Goal: Task Accomplishment & Management: Use online tool/utility

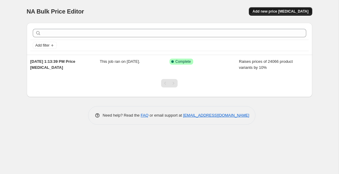
click at [275, 9] on span "Add new price [MEDICAL_DATA]" at bounding box center [281, 11] width 56 height 5
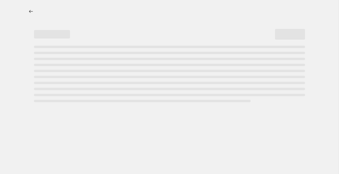
select select "percentage"
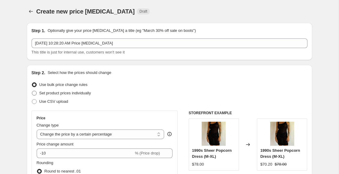
click at [35, 94] on span at bounding box center [34, 93] width 5 height 5
click at [32, 91] on input "Set product prices individually" at bounding box center [32, 91] width 0 height 0
radio input "true"
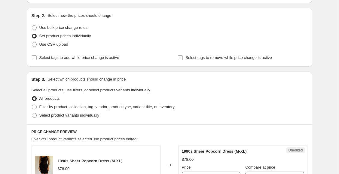
scroll to position [58, 0]
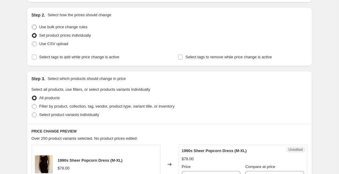
click at [35, 26] on span at bounding box center [34, 27] width 5 height 5
click at [32, 25] on input "Use bulk price change rules" at bounding box center [32, 25] width 0 height 0
radio input "true"
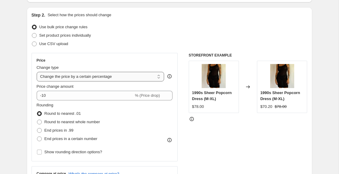
click at [58, 78] on select "Change the price to a certain amount Change the price by a certain amount Chang…" at bounding box center [101, 77] width 128 height 10
select select "to"
click at [37, 72] on select "Change the price to a certain amount Change the price by a certain amount Chang…" at bounding box center [101, 77] width 128 height 10
type input "80.00"
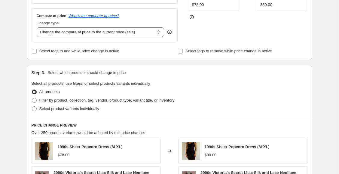
scroll to position [162, 0]
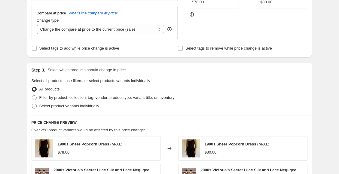
click at [51, 108] on span "Select product variants individually" at bounding box center [69, 106] width 60 height 5
click at [32, 104] on input "Select product variants individually" at bounding box center [32, 104] width 0 height 0
radio input "true"
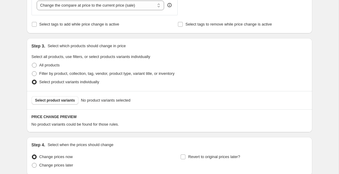
scroll to position [190, 0]
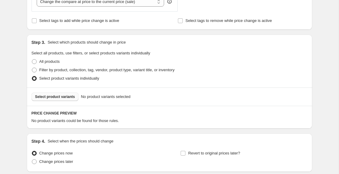
click at [54, 96] on span "Select product variants" at bounding box center [55, 96] width 40 height 5
click at [94, 70] on span "Filter by product, collection, tag, vendor, product type, variant title, or inv…" at bounding box center [106, 70] width 135 height 5
click at [32, 68] on input "Filter by product, collection, tag, vendor, product type, variant title, or inv…" at bounding box center [32, 68] width 0 height 0
radio input "true"
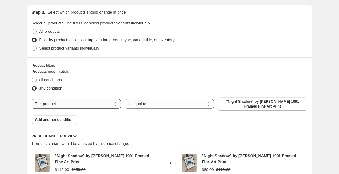
scroll to position [221, 0]
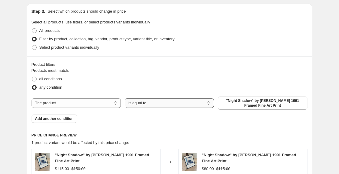
click at [139, 103] on select "Is equal to Is not equal to" at bounding box center [169, 103] width 89 height 10
click at [85, 106] on select "The product The product's collection The product's tag The product's vendor The…" at bounding box center [76, 103] width 89 height 10
select select "title"
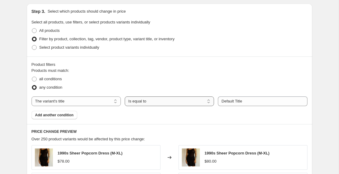
click at [144, 100] on select "Is equal to Is not equal to Contains" at bounding box center [169, 102] width 89 height 10
select select "contains"
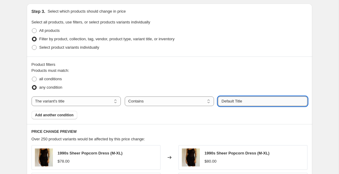
click at [249, 103] on input "Default Title" at bounding box center [262, 102] width 89 height 10
click at [236, 101] on input "Default Title" at bounding box center [262, 102] width 89 height 10
type input "fine art print"
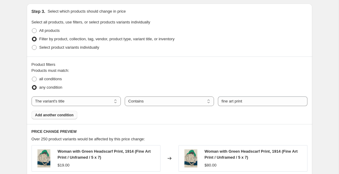
click at [67, 115] on span "Add another condition" at bounding box center [54, 115] width 38 height 5
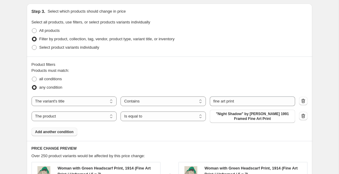
click at [67, 115] on select "The product The product's collection The product's tag The product's vendor The…" at bounding box center [74, 117] width 85 height 10
select select "title"
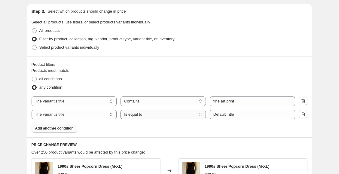
click at [140, 115] on select "Is equal to Is not equal to Contains" at bounding box center [163, 115] width 85 height 10
select select "contains"
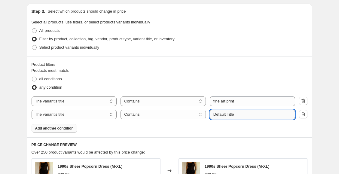
click at [226, 115] on input "Default Title" at bounding box center [252, 115] width 85 height 10
click at [226, 115] on input "Defaultfra Title" at bounding box center [252, 115] width 85 height 10
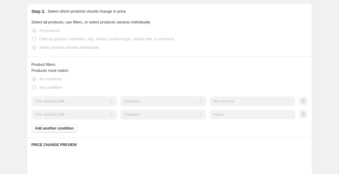
click at [193, 131] on div "Products must match: all conditions any condition The product The product's col…" at bounding box center [170, 100] width 276 height 65
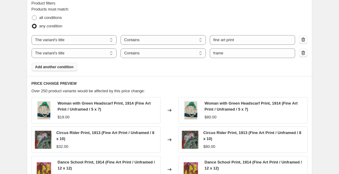
scroll to position [281, 0]
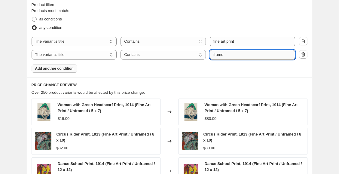
click at [213, 53] on input "frame" at bounding box center [252, 55] width 85 height 10
type input "black frame"
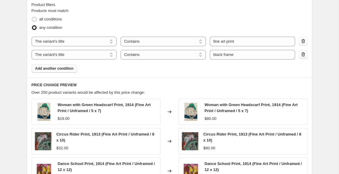
click at [67, 69] on span "Add another condition" at bounding box center [54, 68] width 38 height 5
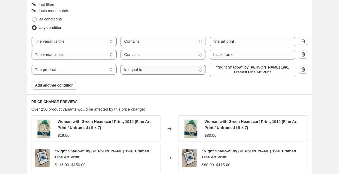
click at [174, 72] on select "Is equal to Is not equal to" at bounding box center [163, 70] width 85 height 10
click at [75, 72] on select "The product The product's collection The product's tag The product's vendor The…" at bounding box center [74, 70] width 85 height 10
select select "title"
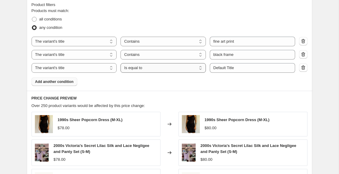
click at [152, 68] on select "Is equal to Is not equal to Contains" at bounding box center [163, 68] width 85 height 10
select select "contains"
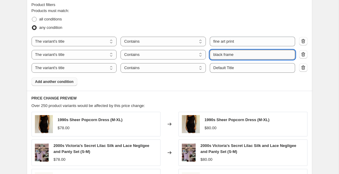
click at [220, 56] on input "black frame" at bounding box center [252, 55] width 85 height 10
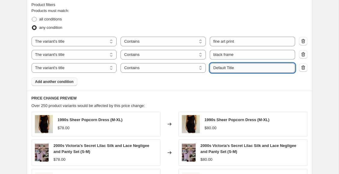
click at [223, 69] on input "Default Title" at bounding box center [252, 68] width 85 height 10
paste input "black fram"
click at [218, 69] on input "black frame" at bounding box center [252, 68] width 85 height 10
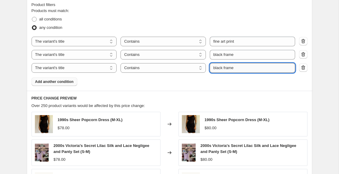
click at [218, 69] on input "black frame" at bounding box center [252, 68] width 85 height 10
type input "white frame"
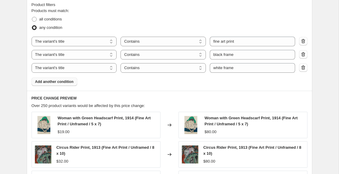
click at [49, 82] on span "Add another condition" at bounding box center [54, 81] width 38 height 5
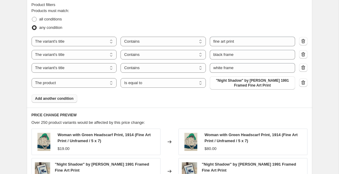
click at [49, 82] on select "The product The product's collection The product's tag The product's vendor The…" at bounding box center [74, 83] width 85 height 10
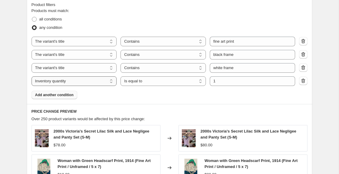
click at [56, 82] on select "The product The product's collection The product's tag The product's vendor The…" at bounding box center [74, 81] width 85 height 10
select select "title"
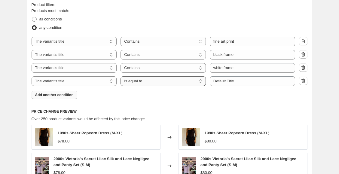
click at [147, 82] on select "Is equal to Is not equal to Contains" at bounding box center [163, 81] width 85 height 10
select select "contains"
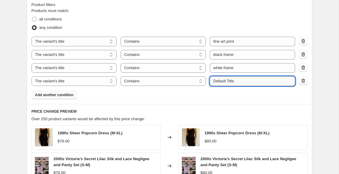
click at [218, 80] on input "Default Title" at bounding box center [252, 81] width 85 height 10
type input "walnut frame"
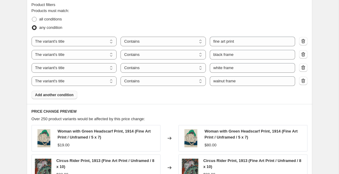
click at [67, 96] on span "Add another condition" at bounding box center [54, 95] width 38 height 5
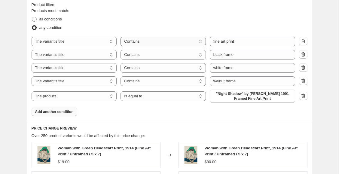
click at [139, 42] on select "Is equal to Is not equal to Contains" at bounding box center [163, 42] width 85 height 10
click at [303, 54] on icon "button" at bounding box center [303, 54] width 6 height 6
select select "product"
select select "equal"
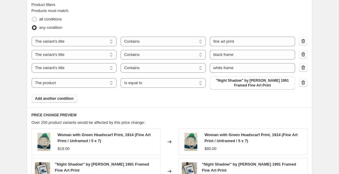
click at [303, 54] on icon "button" at bounding box center [303, 55] width 1 height 2
select select "product"
select select "equal"
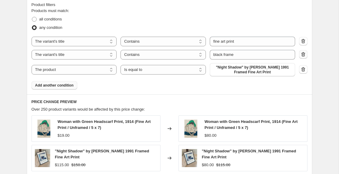
click at [303, 54] on icon "button" at bounding box center [303, 54] width 6 height 6
select select "product"
select select "equal"
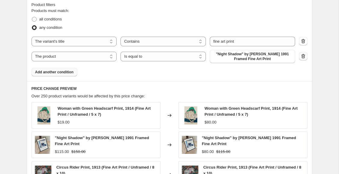
click at [303, 54] on icon "button" at bounding box center [303, 56] width 4 height 5
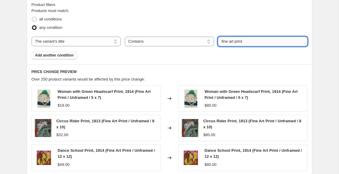
click at [268, 42] on input "fine art print" at bounding box center [262, 42] width 89 height 10
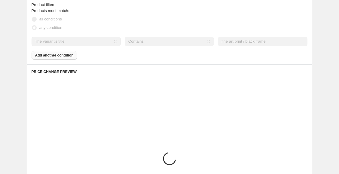
click at [223, 58] on div "Products must match: all conditions any condition The product The product's col…" at bounding box center [170, 34] width 276 height 52
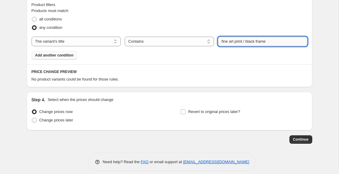
click at [247, 42] on input "fine art print / black frame" at bounding box center [262, 42] width 89 height 10
click at [222, 54] on div "Products must match: all conditions any condition The product The product's col…" at bounding box center [170, 34] width 276 height 52
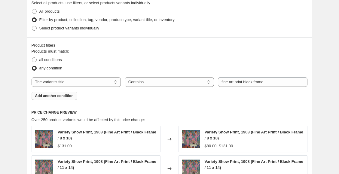
scroll to position [239, 0]
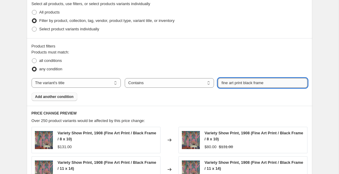
click at [287, 85] on input "fine art print black frame" at bounding box center [262, 83] width 89 height 10
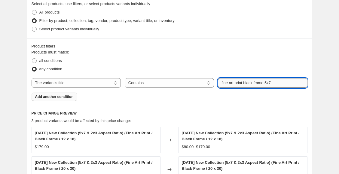
drag, startPoint x: 266, startPoint y: 84, endPoint x: 278, endPoint y: 84, distance: 11.4
click at [278, 84] on input "fine art print black frame 5x7" at bounding box center [262, 83] width 89 height 10
type input "fine art print black frame"
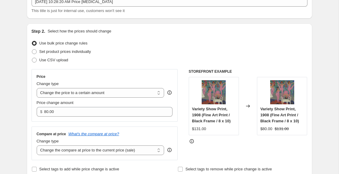
scroll to position [55, 0]
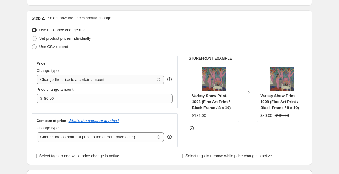
click at [94, 78] on select "Change the price to a certain amount Change the price by a certain amount Chang…" at bounding box center [101, 80] width 128 height 10
select select "percentage"
click at [37, 75] on select "Change the price to a certain amount Change the price by a certain amount Chang…" at bounding box center [101, 80] width 128 height 10
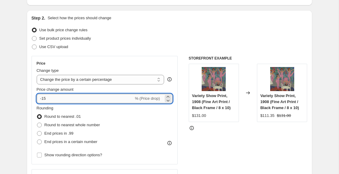
click at [89, 96] on input "-15" at bounding box center [85, 99] width 97 height 10
drag, startPoint x: 104, startPoint y: 98, endPoint x: 30, endPoint y: 98, distance: 74.3
click at [30, 98] on div "Step 2. Select how the prices should change Use bulk price change rules Set pro…" at bounding box center [170, 115] width 286 height 211
type input "20"
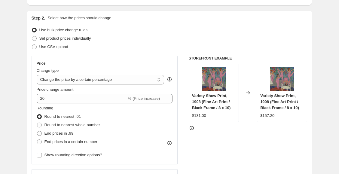
click at [114, 110] on div "Rounding Round to nearest .01 Round to nearest whole number End prices in .99 E…" at bounding box center [105, 125] width 136 height 41
click at [39, 125] on span at bounding box center [39, 125] width 5 height 5
click at [37, 123] on input "Round to nearest whole number" at bounding box center [37, 123] width 0 height 0
radio input "true"
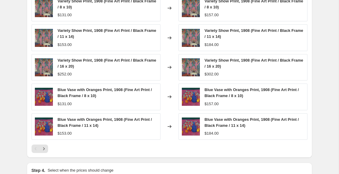
scroll to position [428, 0]
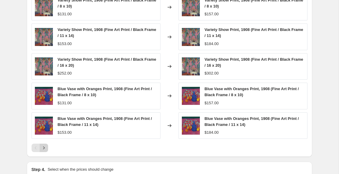
click at [46, 149] on icon "Next" at bounding box center [44, 148] width 6 height 6
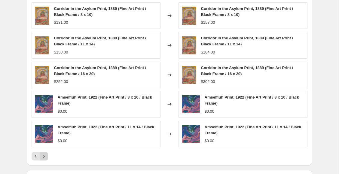
scroll to position [420, 0]
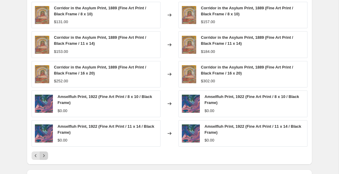
click at [45, 156] on icon "Next" at bounding box center [44, 156] width 6 height 6
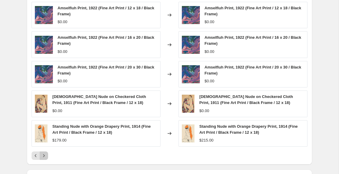
click at [45, 155] on icon "Next" at bounding box center [44, 156] width 6 height 6
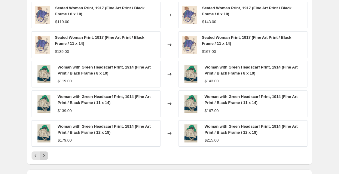
click at [45, 155] on icon "Next" at bounding box center [44, 156] width 6 height 6
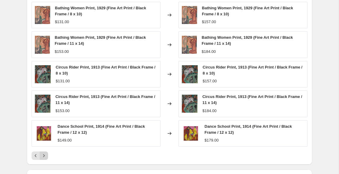
click at [45, 155] on icon "Next" at bounding box center [44, 156] width 6 height 6
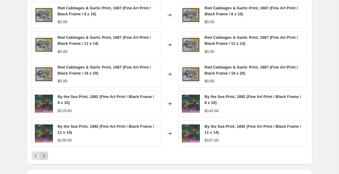
click at [45, 155] on icon "Next" at bounding box center [44, 156] width 6 height 6
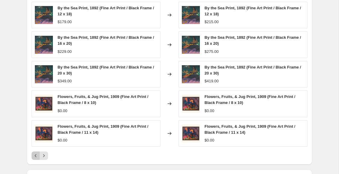
click at [37, 155] on icon "Previous" at bounding box center [36, 156] width 6 height 6
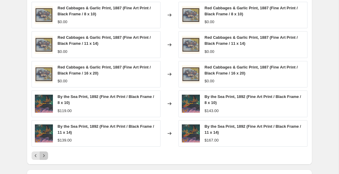
click at [43, 158] on icon "Next" at bounding box center [44, 156] width 6 height 6
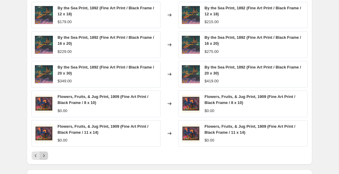
click at [45, 155] on icon "Next" at bounding box center [44, 156] width 6 height 6
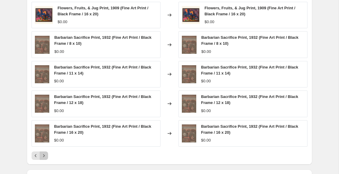
click at [45, 154] on icon "Next" at bounding box center [44, 156] width 6 height 6
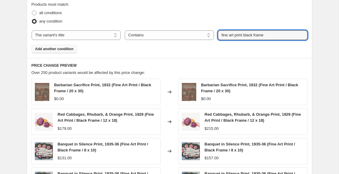
scroll to position [343, 0]
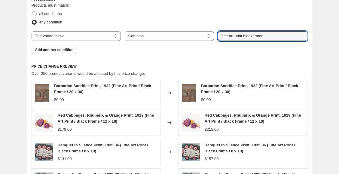
click at [58, 48] on span "Add another condition" at bounding box center [54, 50] width 38 height 5
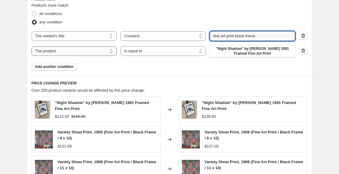
click at [63, 53] on select "The product The product's collection The product's tag The product's vendor The…" at bounding box center [74, 51] width 85 height 10
click at [152, 52] on select "Is equal to Is not equal to" at bounding box center [163, 51] width 85 height 10
click at [63, 51] on select "The product The product's collection The product's tag The product's vendor The…" at bounding box center [74, 51] width 85 height 10
select select "product_status"
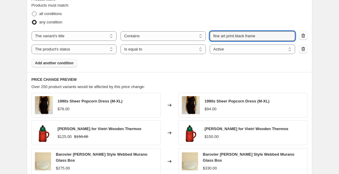
click at [36, 14] on span at bounding box center [34, 13] width 5 height 5
click at [32, 12] on input "all conditions" at bounding box center [32, 11] width 0 height 0
radio input "true"
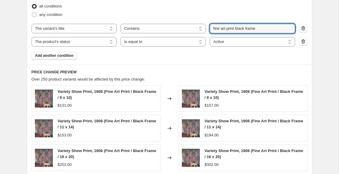
scroll to position [352, 0]
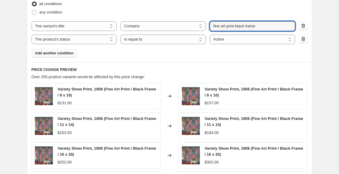
click at [55, 52] on span "Add another condition" at bounding box center [54, 53] width 38 height 5
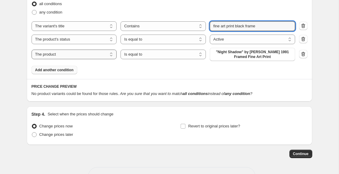
click at [97, 56] on select "The product The product's collection The product's tag The product's vendor The…" at bounding box center [74, 55] width 85 height 10
select select "collection"
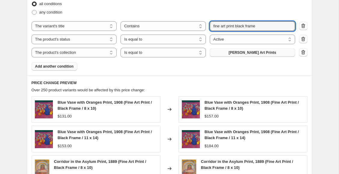
click at [241, 54] on span "Abigail Bell Art Prints" at bounding box center [253, 52] width 48 height 5
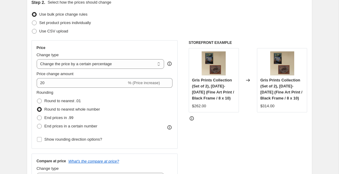
scroll to position [69, 0]
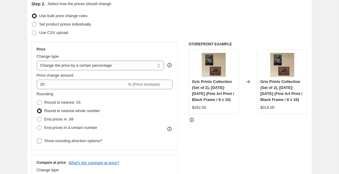
click at [40, 142] on input "Show rounding direction options?" at bounding box center [39, 141] width 5 height 5
checkbox input "true"
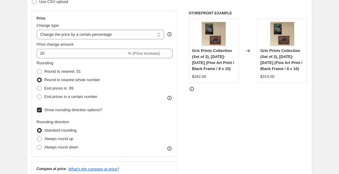
scroll to position [100, 0]
click at [39, 139] on span at bounding box center [39, 138] width 5 height 5
click at [37, 137] on input "Always round up" at bounding box center [37, 136] width 0 height 0
radio input "true"
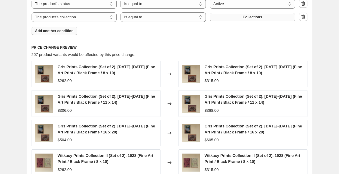
scroll to position [433, 0]
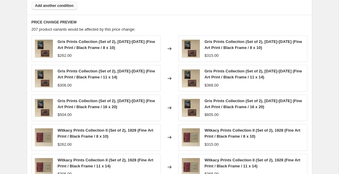
scroll to position [458, 0]
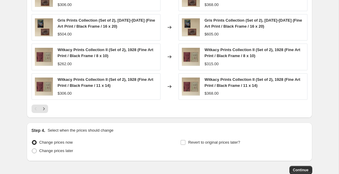
scroll to position [531, 0]
click at [47, 110] on button "Next" at bounding box center [44, 109] width 8 height 8
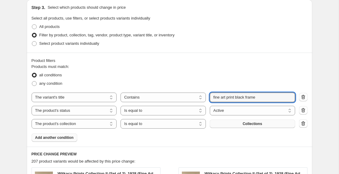
scroll to position [327, 0]
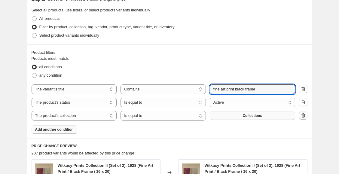
click at [304, 118] on icon "button" at bounding box center [303, 115] width 6 height 6
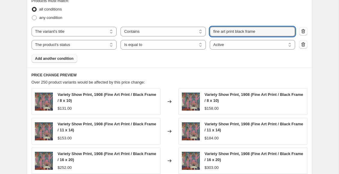
scroll to position [383, 0]
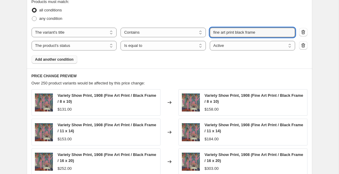
click at [69, 61] on span "Add another condition" at bounding box center [54, 59] width 38 height 5
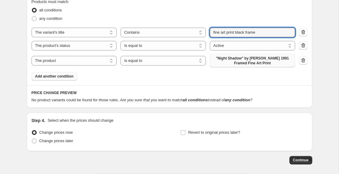
click at [233, 63] on span ""Night Shadow" by Miguel Padura 1991 Framed Fine Art Print" at bounding box center [253, 61] width 78 height 10
click at [105, 61] on select "The product The product's collection The product's tag The product's vendor The…" at bounding box center [74, 61] width 85 height 10
select select "collection"
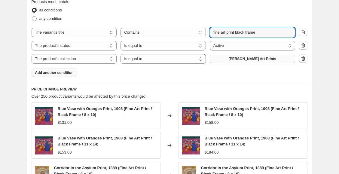
click at [233, 59] on button "Abigail Bell Art Prints" at bounding box center [252, 59] width 85 height 8
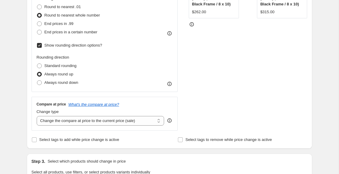
scroll to position [164, 0]
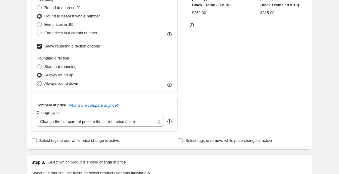
click at [39, 83] on span at bounding box center [39, 83] width 5 height 5
click at [37, 82] on input "Always round down" at bounding box center [37, 81] width 0 height 0
radio input "true"
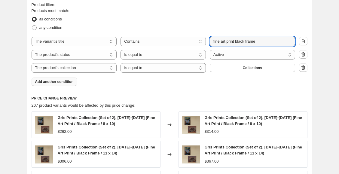
scroll to position [373, 0]
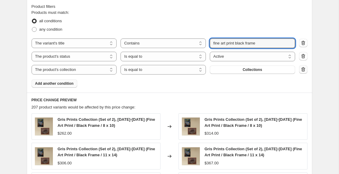
click at [304, 69] on icon "button" at bounding box center [303, 69] width 4 height 5
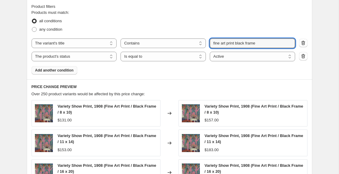
click at [59, 72] on span "Add another condition" at bounding box center [54, 70] width 38 height 5
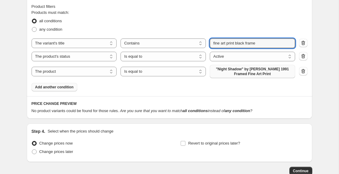
click at [264, 72] on span ""Night Shadow" by Miguel Padura 1991 Framed Fine Art Print" at bounding box center [253, 72] width 78 height 10
click at [101, 69] on select "The product The product's collection The product's tag The product's vendor The…" at bounding box center [74, 72] width 85 height 10
select select "collection"
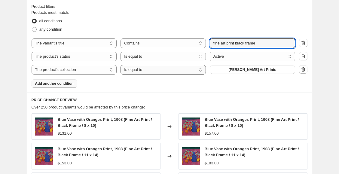
click at [143, 70] on select "Is equal to Is not equal to" at bounding box center [163, 70] width 85 height 10
click at [250, 70] on span "Abigail Bell Art Prints" at bounding box center [253, 69] width 48 height 5
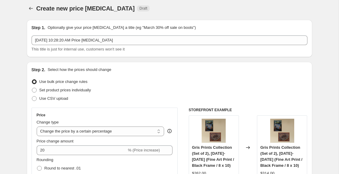
scroll to position [3, 0]
click at [32, 5] on icon "Price change jobs" at bounding box center [31, 8] width 6 height 6
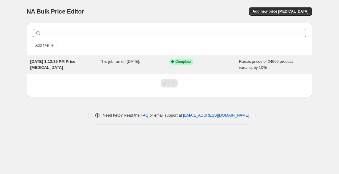
click at [241, 63] on span "Raises prices of 24066 product variants by 10%" at bounding box center [266, 64] width 54 height 11
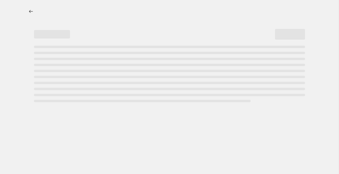
select select "percentage"
select select "no_change"
select select "tag"
select select "product_status"
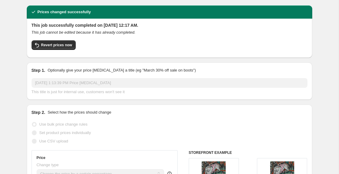
scroll to position [16, 0]
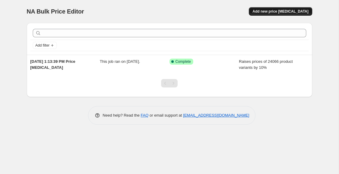
click at [282, 13] on span "Add new price change job" at bounding box center [281, 11] width 56 height 5
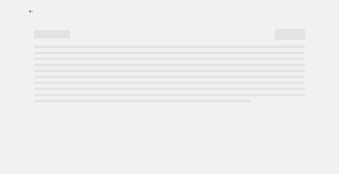
select select "percentage"
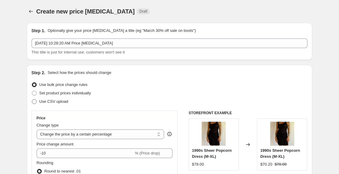
click at [53, 101] on span "Use CSV upload" at bounding box center [53, 101] width 29 height 5
click at [32, 100] on input "Use CSV upload" at bounding box center [32, 99] width 0 height 0
radio input "true"
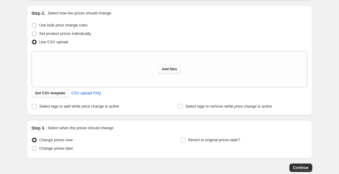
scroll to position [61, 0]
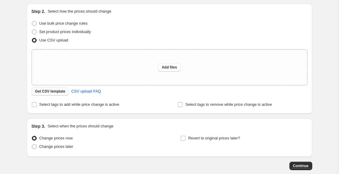
click at [52, 91] on span "Get CSV template" at bounding box center [50, 91] width 30 height 5
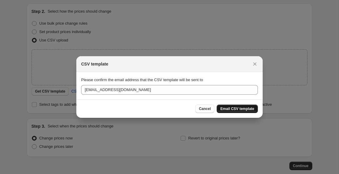
click at [229, 109] on span "Email CSV template" at bounding box center [237, 108] width 34 height 5
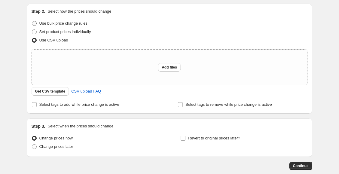
click at [61, 24] on span "Use bulk price change rules" at bounding box center [63, 23] width 48 height 5
click at [32, 21] on input "Use bulk price change rules" at bounding box center [32, 21] width 0 height 0
radio input "true"
select select "percentage"
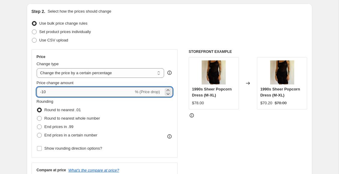
click at [80, 95] on input "-10" at bounding box center [85, 92] width 97 height 10
drag, startPoint x: 43, startPoint y: 93, endPoint x: 35, endPoint y: 92, distance: 8.1
click at [35, 92] on div "Price Change type Change the price to a certain amount Change the price by a ce…" at bounding box center [105, 103] width 146 height 109
type input "10"
click at [55, 121] on span "Round to nearest whole number" at bounding box center [73, 118] width 56 height 5
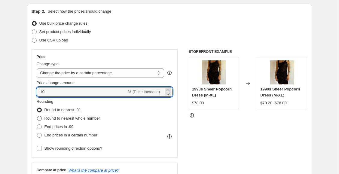
click at [37, 116] on input "Round to nearest whole number" at bounding box center [37, 116] width 0 height 0
radio input "true"
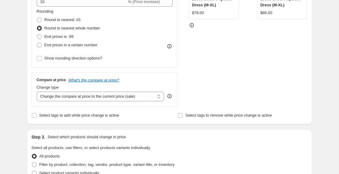
scroll to position [156, 0]
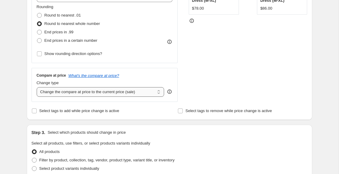
click at [65, 92] on select "Change the compare at price to the current price (sale) Change the compare at p…" at bounding box center [101, 92] width 128 height 10
select select "no_change"
click at [37, 87] on select "Change the compare at price to the current price (sale) Change the compare at p…" at bounding box center [101, 92] width 128 height 10
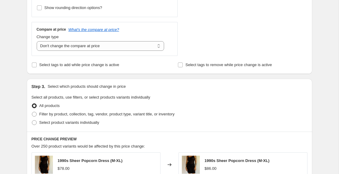
scroll to position [204, 0]
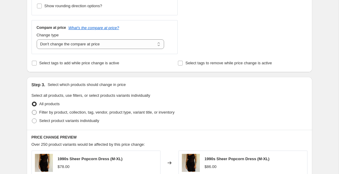
click at [58, 111] on span "Filter by product, collection, tag, vendor, product type, variant title, or inv…" at bounding box center [106, 112] width 135 height 5
click at [32, 110] on input "Filter by product, collection, tag, vendor, product type, variant title, or inv…" at bounding box center [32, 110] width 0 height 0
radio input "true"
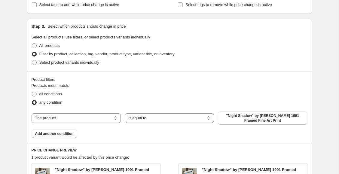
scroll to position [263, 0]
click at [142, 118] on select "Is equal to Is not equal to" at bounding box center [169, 118] width 89 height 10
click at [82, 118] on select "The product The product's collection The product's tag The product's vendor The…" at bounding box center [76, 118] width 89 height 10
select select "product_status"
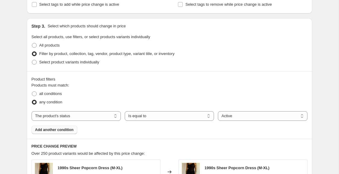
click at [70, 130] on span "Add another condition" at bounding box center [54, 130] width 38 height 5
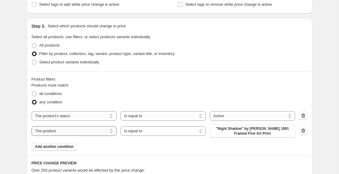
click at [67, 133] on select "The product The product's collection The product's tag The product's vendor The…" at bounding box center [74, 131] width 85 height 10
select select "title"
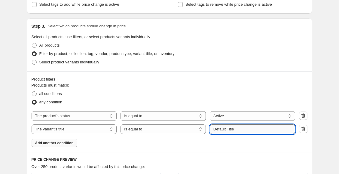
click at [241, 130] on input "Default Title" at bounding box center [252, 130] width 85 height 10
type input "Fine Art Print Black Frame"
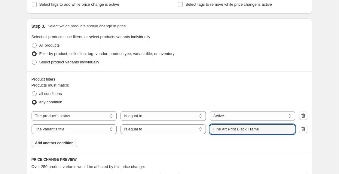
click at [247, 146] on div "Products must match: all conditions any condition The product The product's col…" at bounding box center [170, 114] width 276 height 65
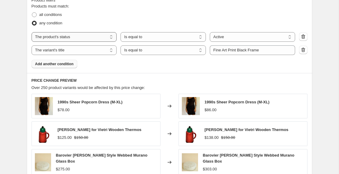
scroll to position [336, 0]
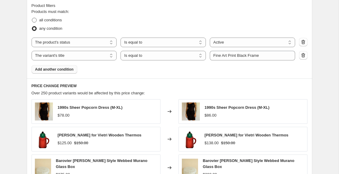
click at [36, 21] on span at bounding box center [34, 20] width 5 height 5
click at [32, 18] on input "all conditions" at bounding box center [32, 18] width 0 height 0
radio input "true"
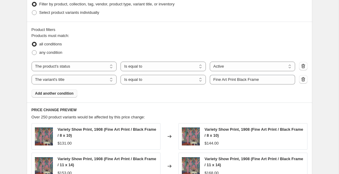
scroll to position [311, 0]
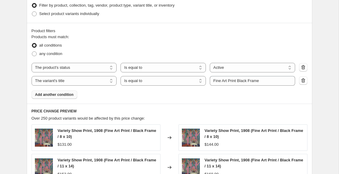
click at [52, 95] on span "Add another condition" at bounding box center [54, 94] width 38 height 5
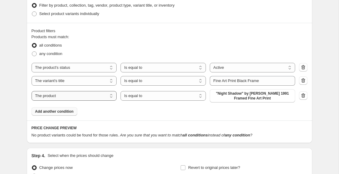
click at [54, 96] on select "The product The product's collection The product's tag The product's vendor The…" at bounding box center [74, 96] width 85 height 10
select select "collection"
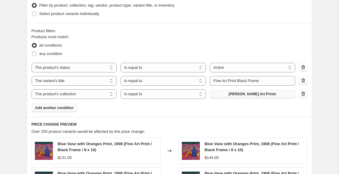
click at [238, 94] on span "Abigail Bell Art Prints" at bounding box center [253, 94] width 48 height 5
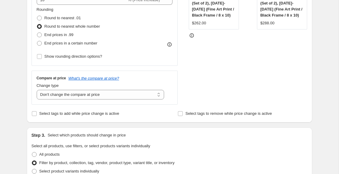
scroll to position [150, 0]
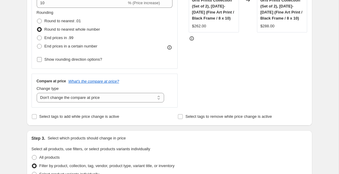
click at [41, 60] on input "Show rounding direction options?" at bounding box center [39, 59] width 5 height 5
checkbox input "true"
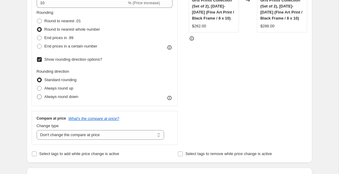
click at [39, 97] on span at bounding box center [39, 96] width 5 height 5
click at [37, 95] on input "Always round down" at bounding box center [37, 94] width 0 height 0
radio input "true"
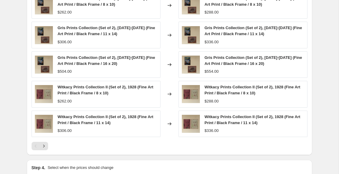
scroll to position [496, 0]
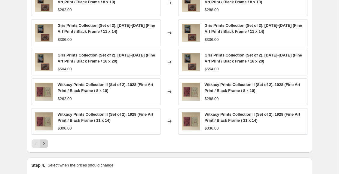
click at [43, 143] on icon "Next" at bounding box center [44, 144] width 6 height 6
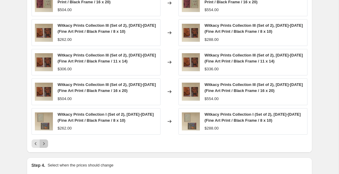
click at [46, 143] on icon "Next" at bounding box center [44, 144] width 6 height 6
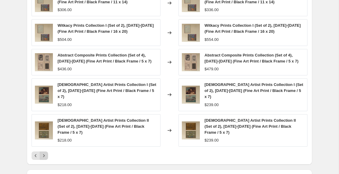
click at [46, 153] on icon "Next" at bounding box center [44, 156] width 6 height 6
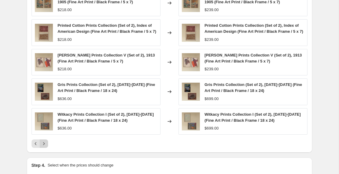
click at [44, 147] on icon "Next" at bounding box center [44, 144] width 6 height 6
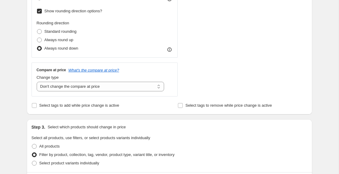
scroll to position [197, 0]
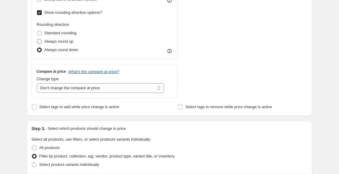
click at [38, 42] on span at bounding box center [39, 41] width 5 height 5
click at [37, 39] on input "Always round up" at bounding box center [37, 39] width 0 height 0
radio input "true"
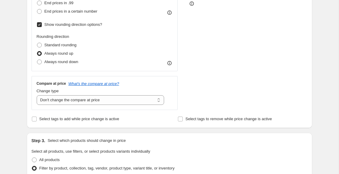
scroll to position [185, 0]
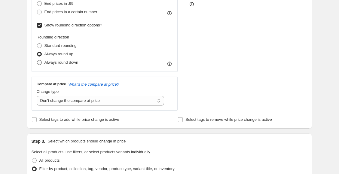
click at [39, 62] on span at bounding box center [39, 62] width 5 height 5
click at [37, 60] on input "Always round down" at bounding box center [37, 60] width 0 height 0
radio input "true"
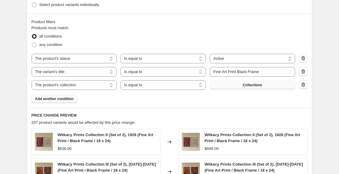
scroll to position [358, 0]
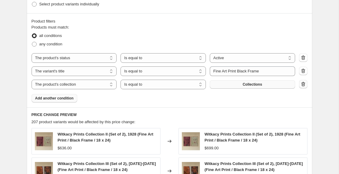
click at [304, 84] on icon "button" at bounding box center [303, 84] width 6 height 6
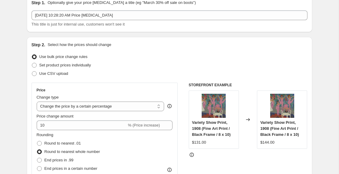
scroll to position [0, 0]
